Goal: Navigation & Orientation: Find specific page/section

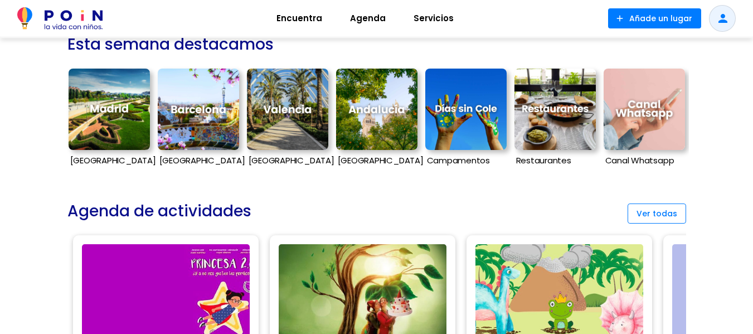
scroll to position [334, 0]
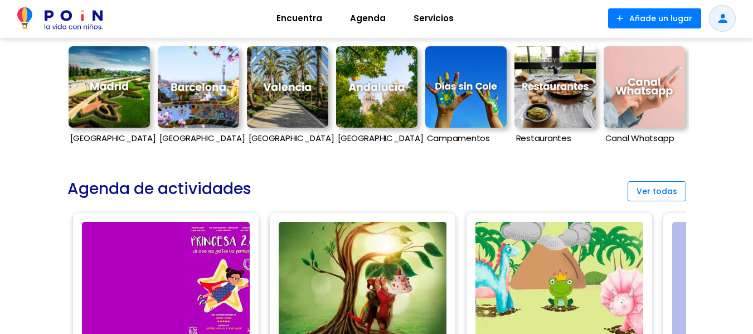
click at [296, 94] on img at bounding box center [287, 86] width 81 height 81
click at [294, 17] on span "Encuentra" at bounding box center [299, 18] width 56 height 18
